Goal: Transaction & Acquisition: Purchase product/service

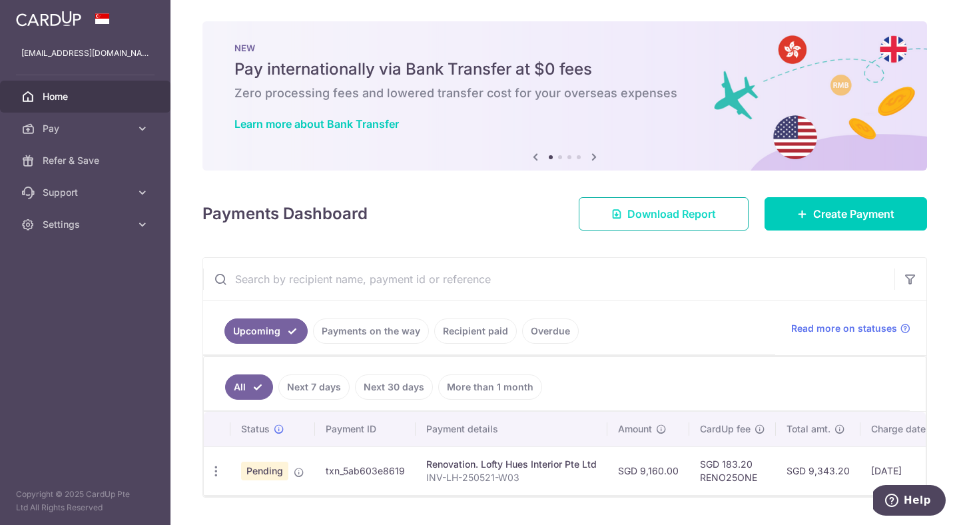
scroll to position [35, 0]
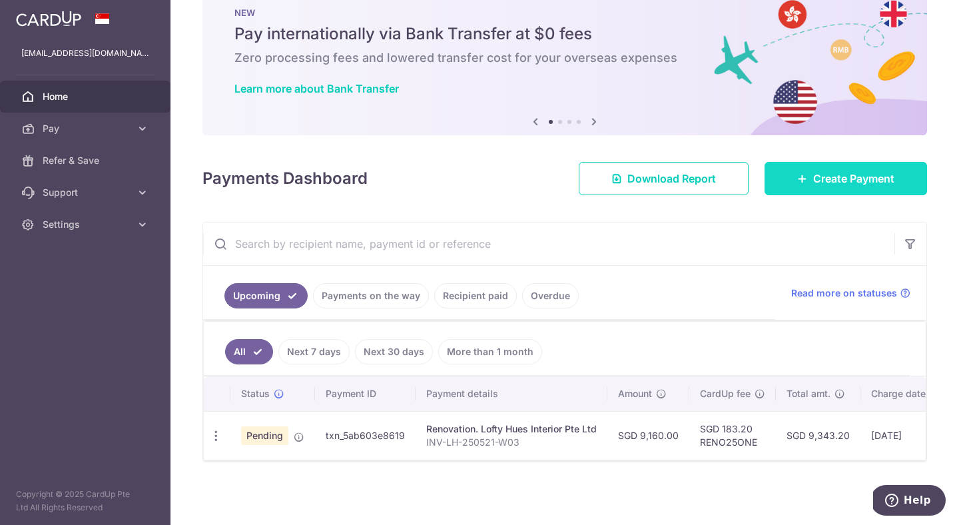
click at [837, 163] on link "Create Payment" at bounding box center [845, 178] width 162 height 33
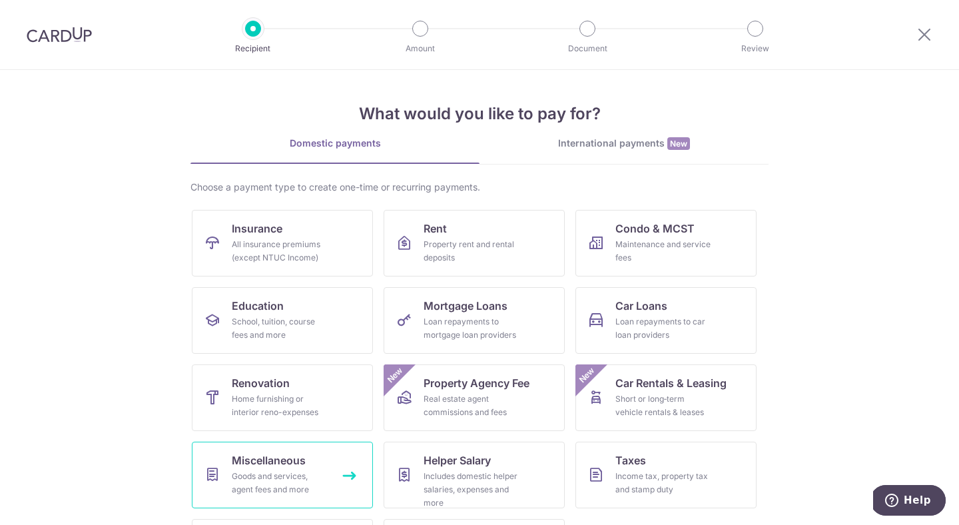
click at [276, 469] on div "Goods and services, agent fees and more" at bounding box center [280, 482] width 96 height 27
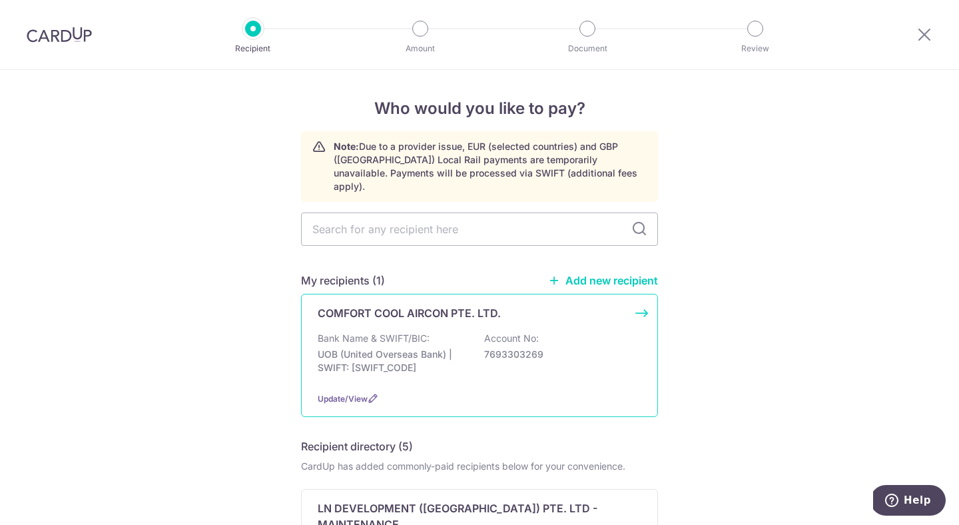
click at [498, 332] on p "Account No:" at bounding box center [511, 338] width 55 height 13
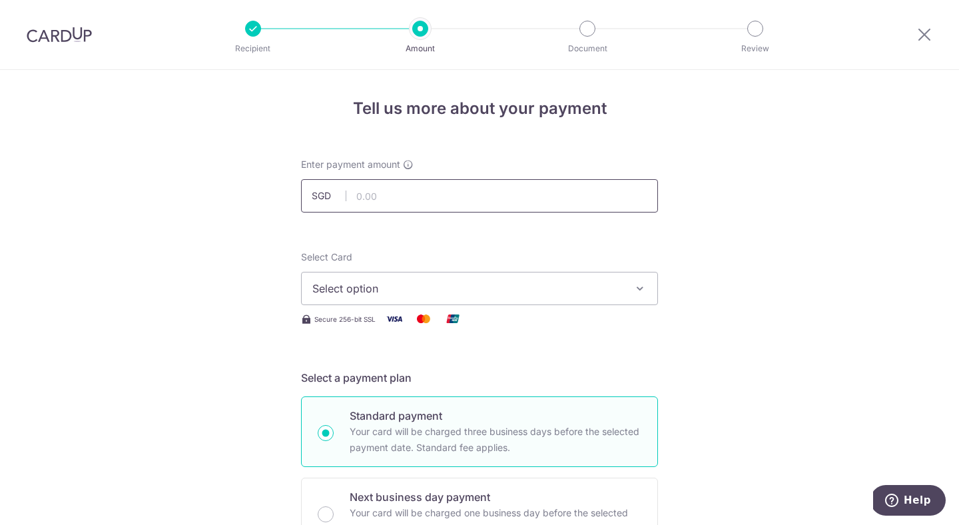
click at [448, 189] on input "text" at bounding box center [479, 195] width 357 height 33
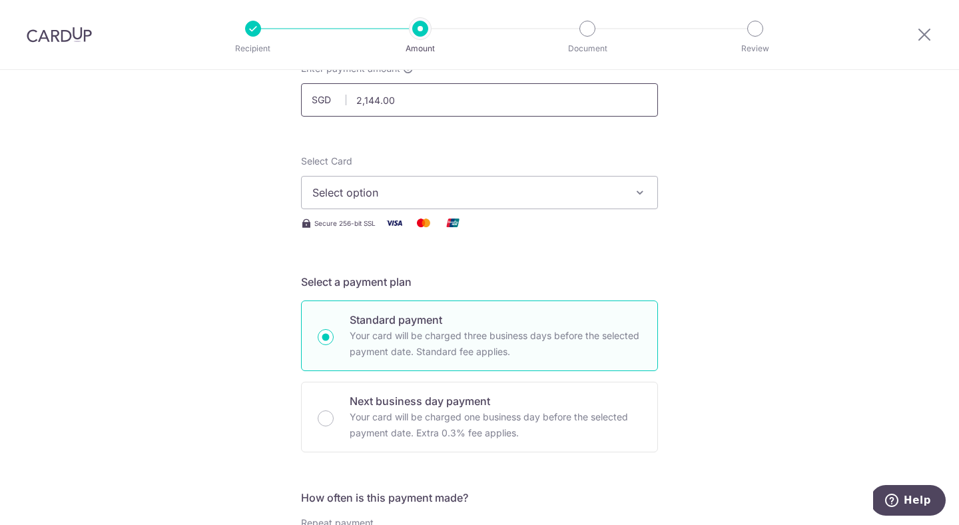
scroll to position [103, 0]
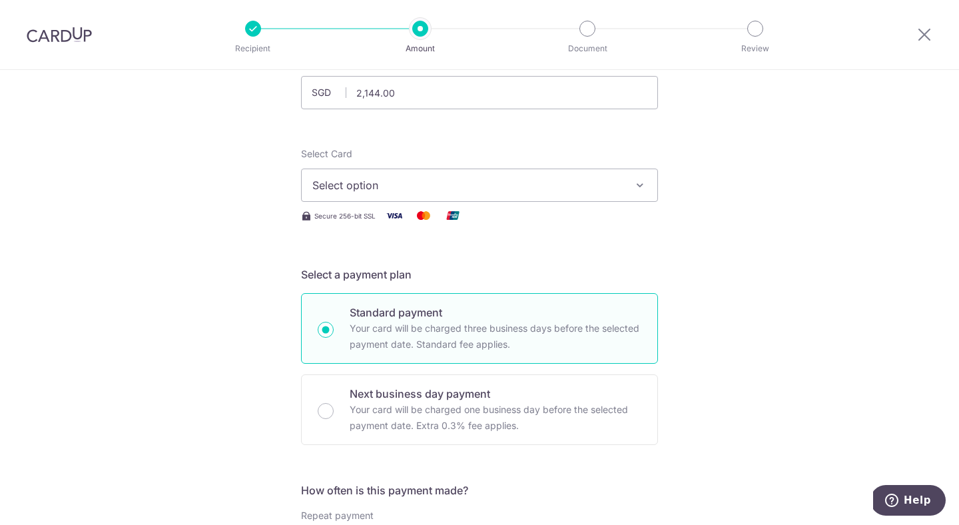
type input "2,144.00"
click at [423, 198] on button "Select option" at bounding box center [479, 184] width 357 height 33
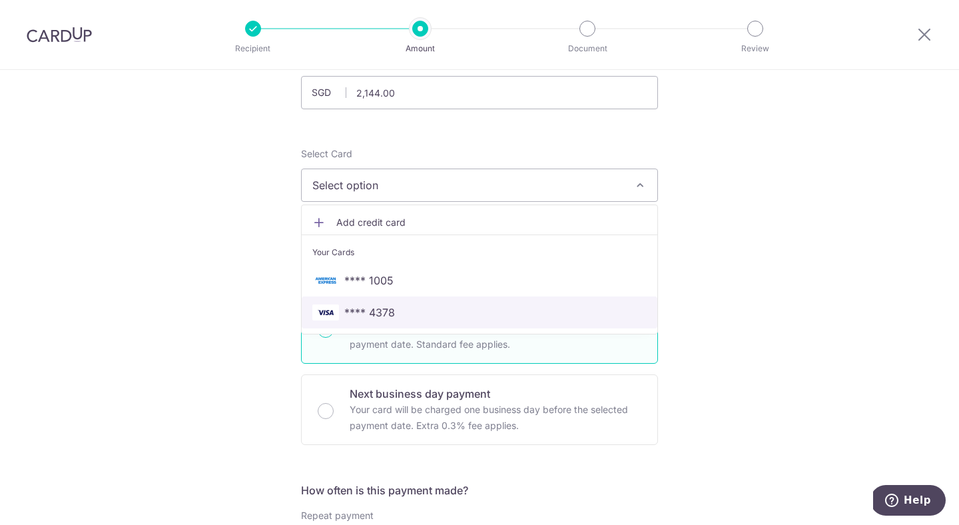
click at [407, 307] on span "**** 4378" at bounding box center [479, 312] width 334 height 16
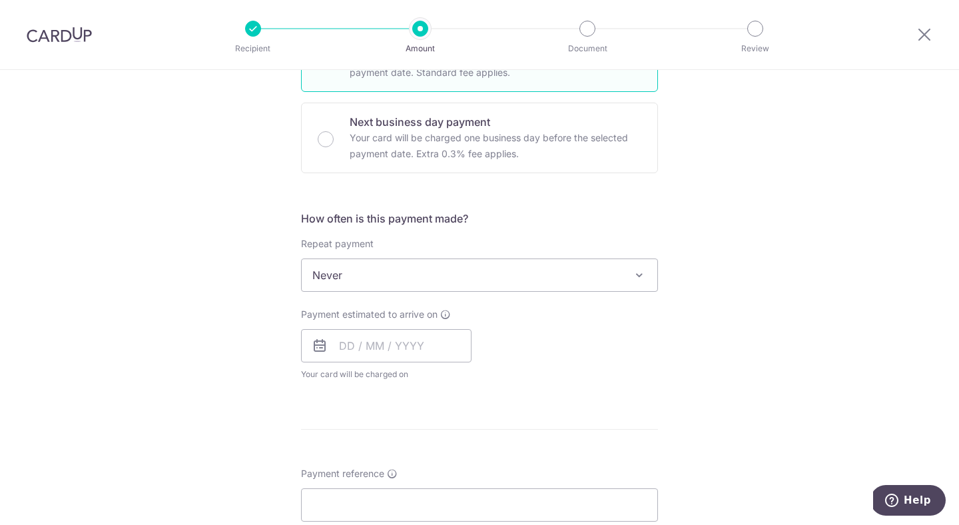
scroll to position [382, 0]
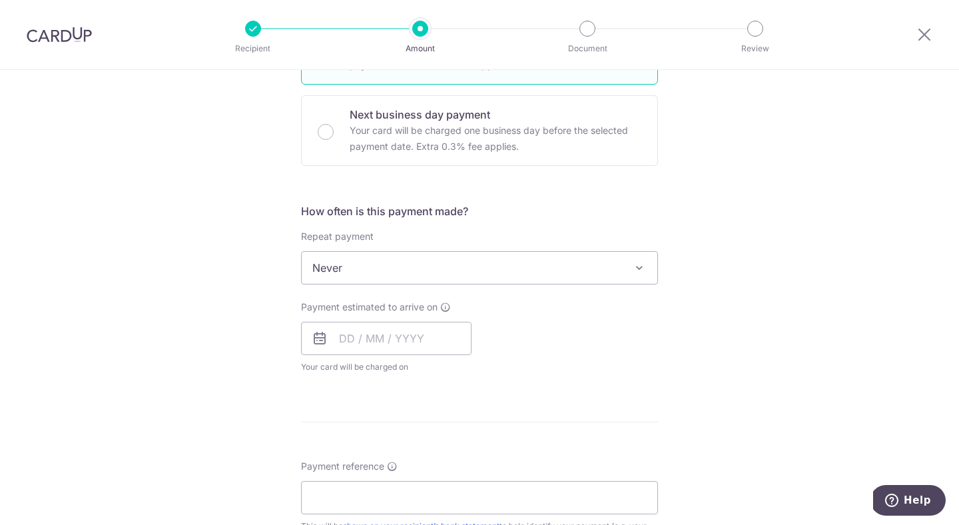
click at [431, 311] on span "Payment estimated to arrive on" at bounding box center [369, 306] width 136 height 13
click at [431, 342] on input "text" at bounding box center [386, 338] width 170 height 33
click at [431, 461] on link "11" at bounding box center [434, 459] width 21 height 21
type input "[DATE]"
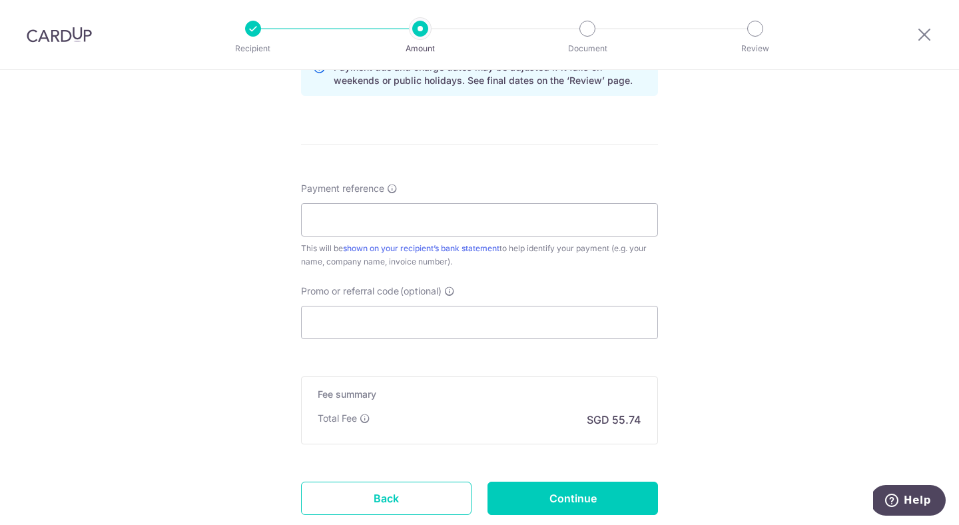
scroll to position [714, 0]
click at [407, 225] on input "Payment reference" at bounding box center [479, 220] width 357 height 33
paste input "CCAC2025-460"
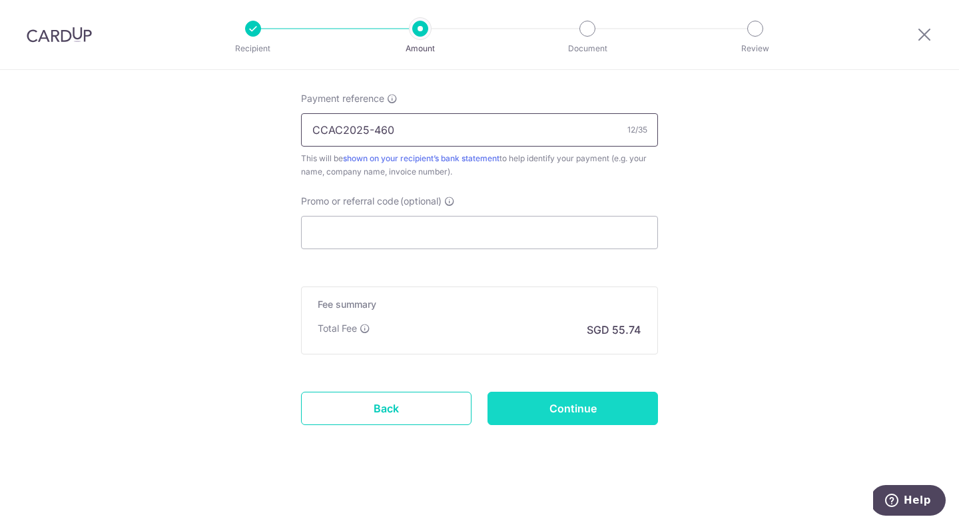
type input "CCAC2025-460"
click at [579, 407] on input "Continue" at bounding box center [572, 407] width 170 height 33
type input "Create Schedule"
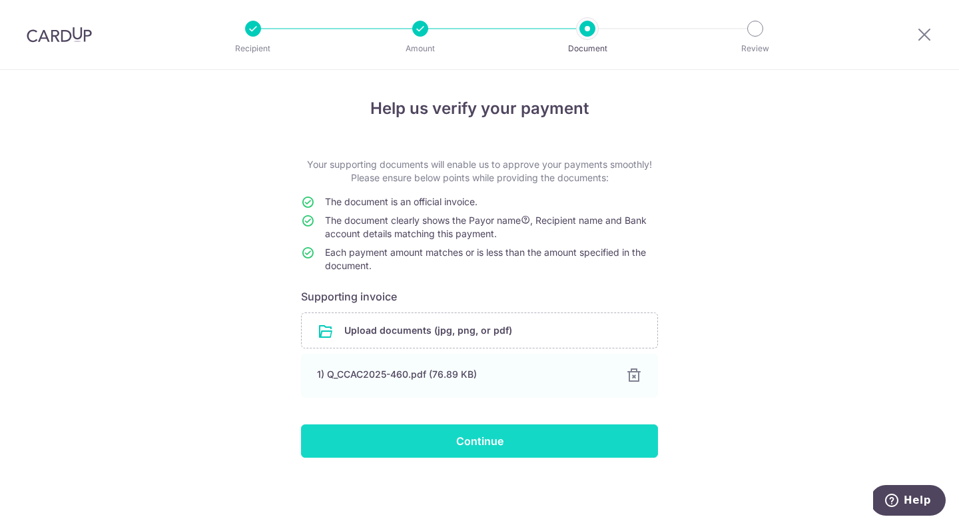
click at [522, 435] on input "Continue" at bounding box center [479, 440] width 357 height 33
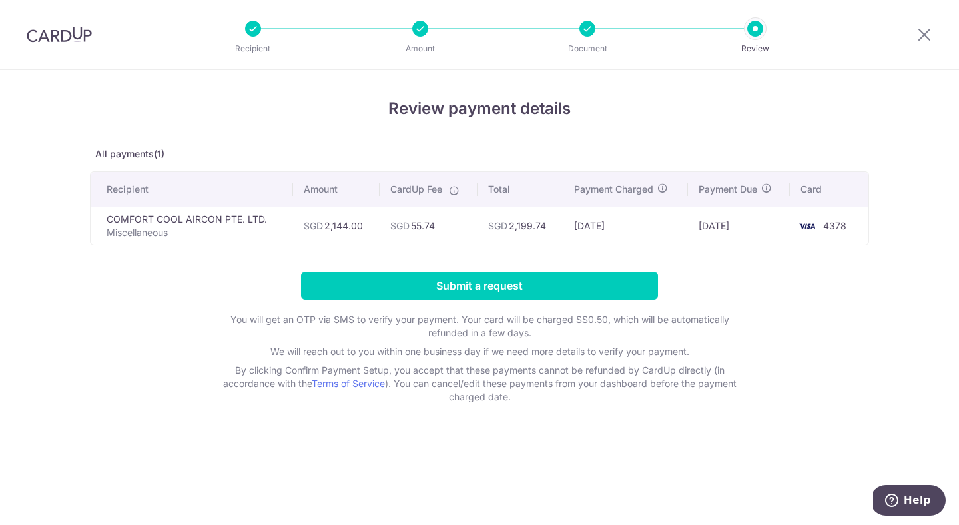
click at [892, 268] on div "Review payment details All payments(1) Recipient Amount CardUp Fee Total Paymen…" at bounding box center [479, 297] width 959 height 455
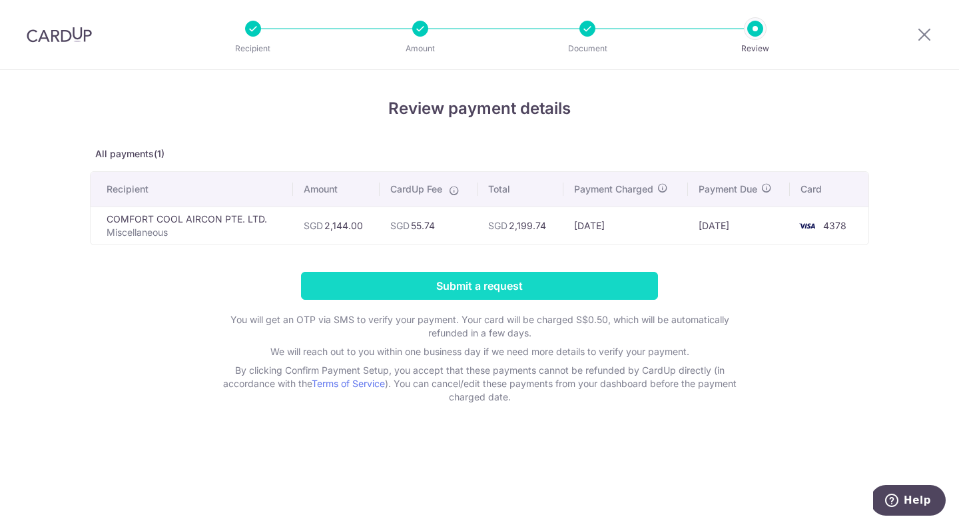
click at [521, 284] on input "Submit a request" at bounding box center [479, 286] width 357 height 28
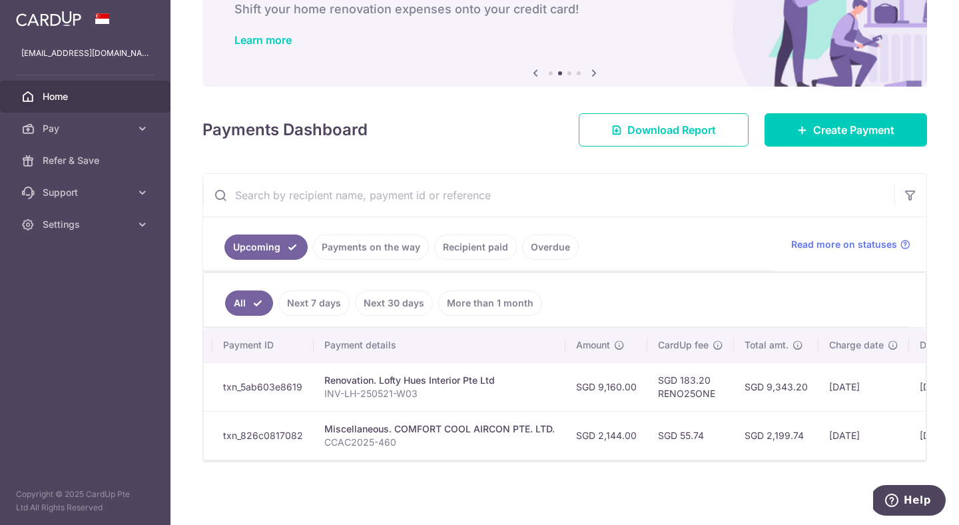
scroll to position [0, 106]
drag, startPoint x: 628, startPoint y: 321, endPoint x: 805, endPoint y: 425, distance: 204.7
click at [805, 425] on div "All Next 7 days Next 30 days More than 1 month Status Payment ID Payment detail…" at bounding box center [564, 367] width 723 height 190
click at [758, 308] on ul "All Next 7 days Next 30 days More than 1 month" at bounding box center [557, 300] width 706 height 54
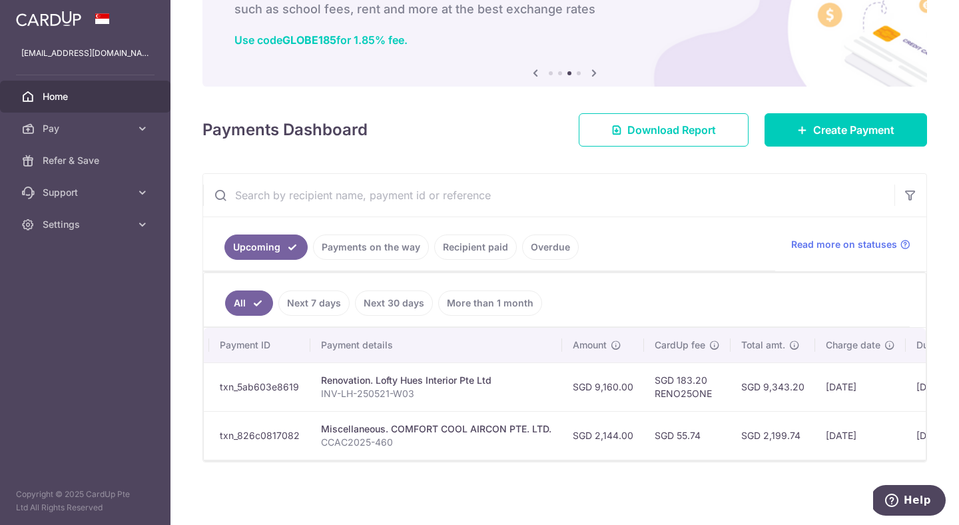
click at [649, 308] on ul "All Next 7 days Next 30 days More than 1 month" at bounding box center [557, 300] width 706 height 54
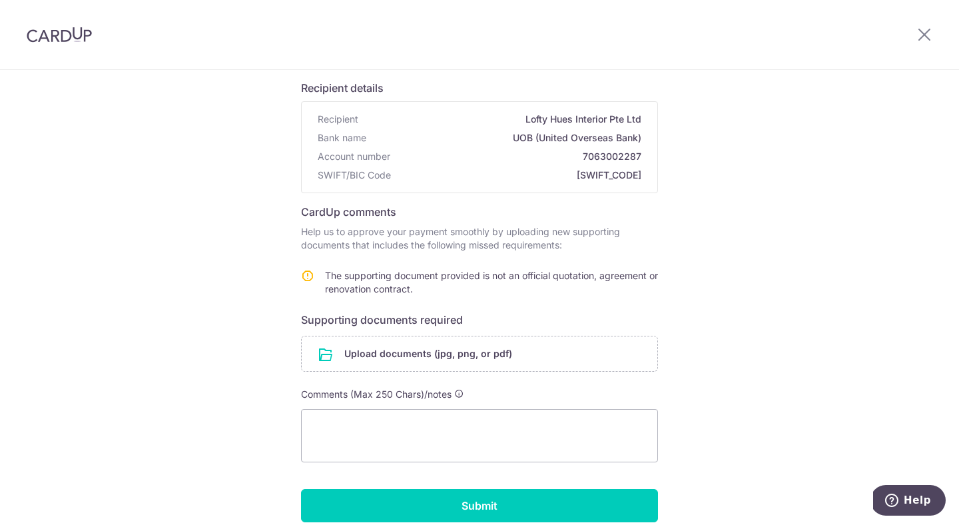
scroll to position [87, 0]
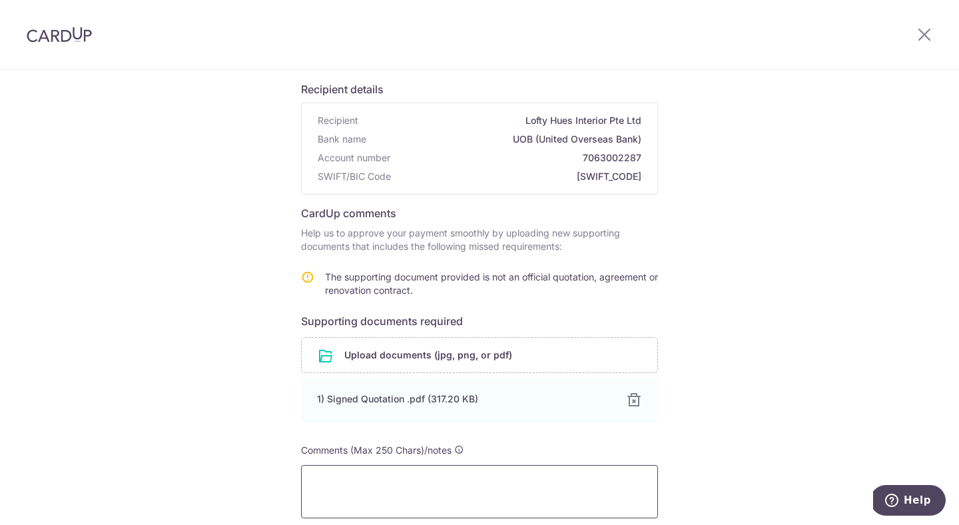
click at [463, 475] on textarea at bounding box center [479, 491] width 357 height 53
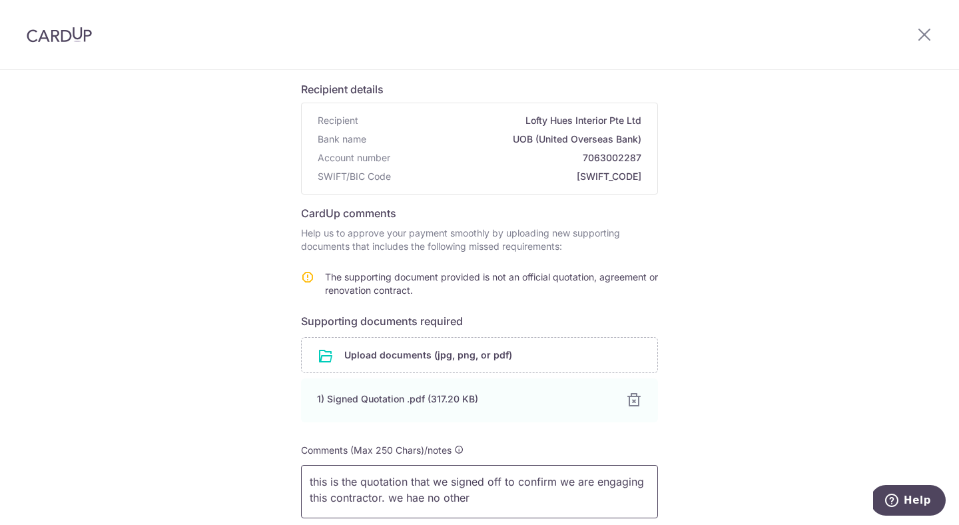
click at [413, 501] on textarea "this is the quotation that we signed off to confirm we are engaging this contra…" at bounding box center [479, 491] width 357 height 53
click at [512, 499] on textarea "this is the quotation that we signed off to confirm we are engaging this contra…" at bounding box center [479, 491] width 357 height 53
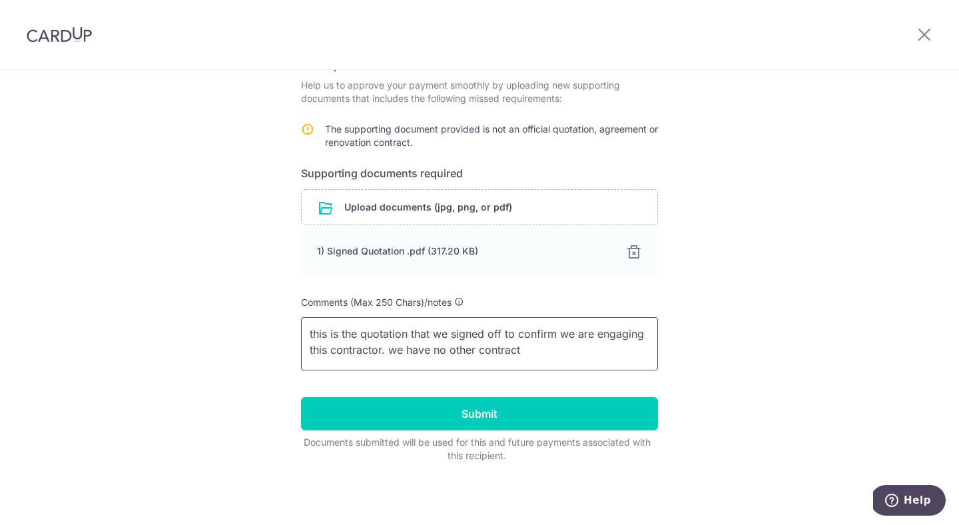
scroll to position [234, 0]
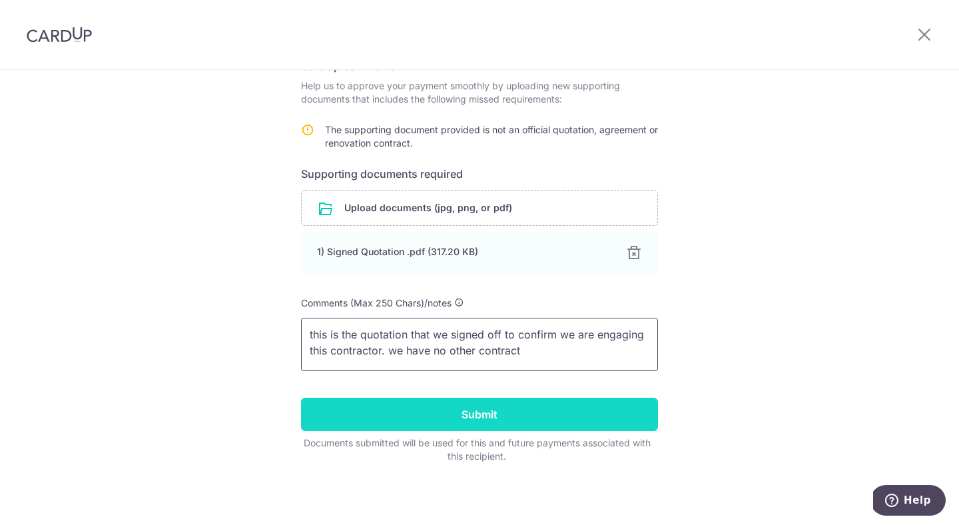
type textarea "this is the quotation that we signed off to confirm we are engaging this contra…"
click at [588, 415] on input "Submit" at bounding box center [479, 413] width 357 height 33
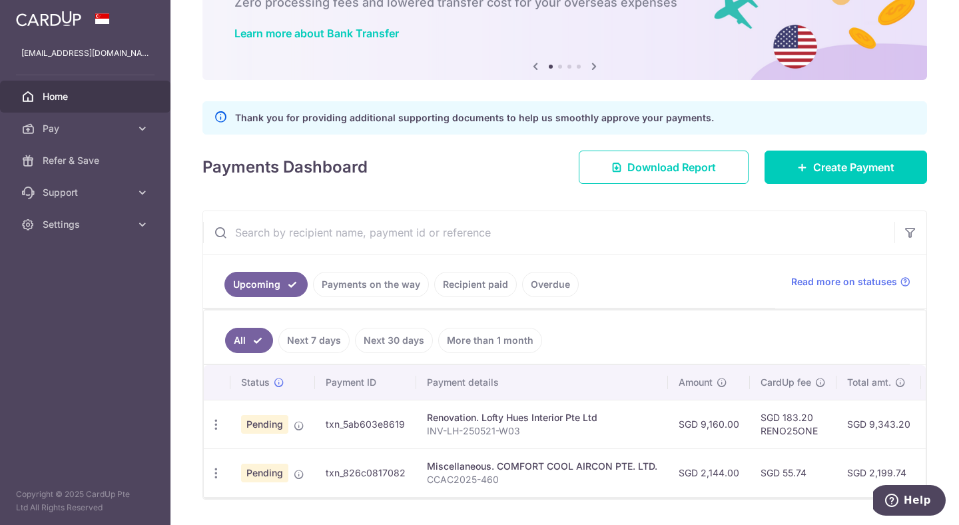
scroll to position [5, 0]
